Goal: Book appointment/travel/reservation

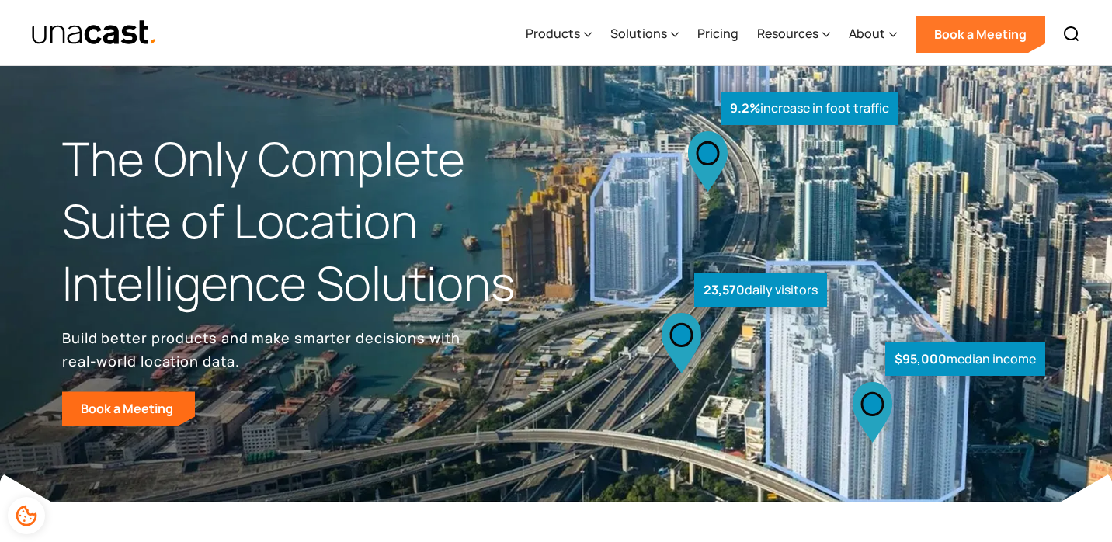
click at [959, 40] on link "Book a Meeting" at bounding box center [981, 34] width 130 height 37
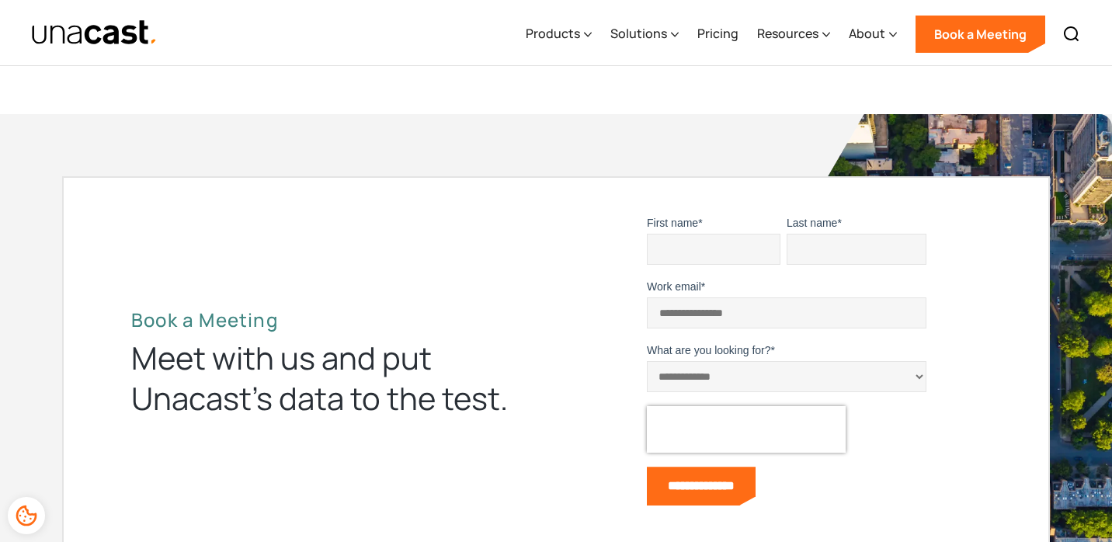
scroll to position [4224, 0]
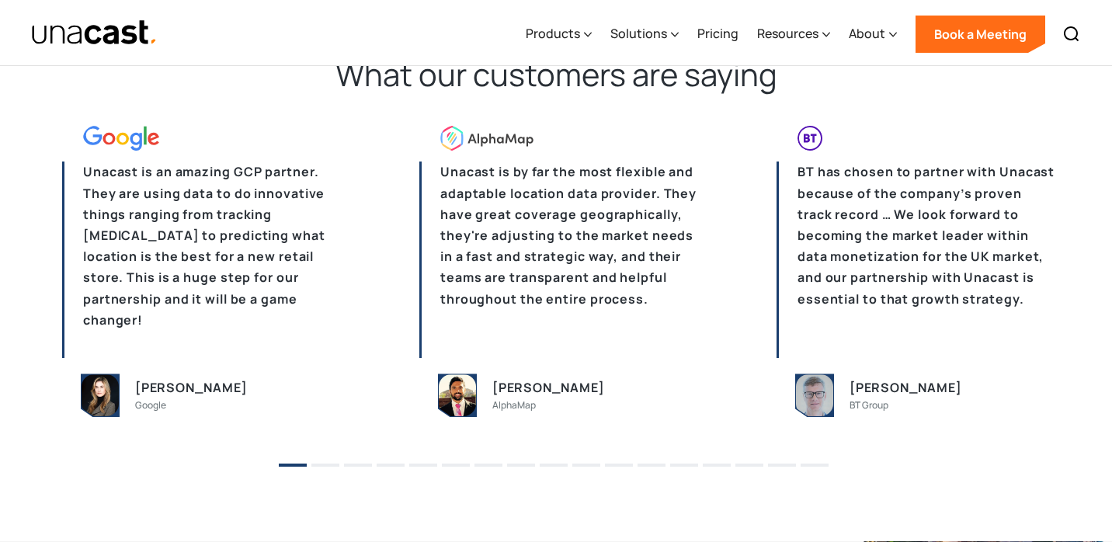
scroll to position [3994, 0]
